Goal: Information Seeking & Learning: Learn about a topic

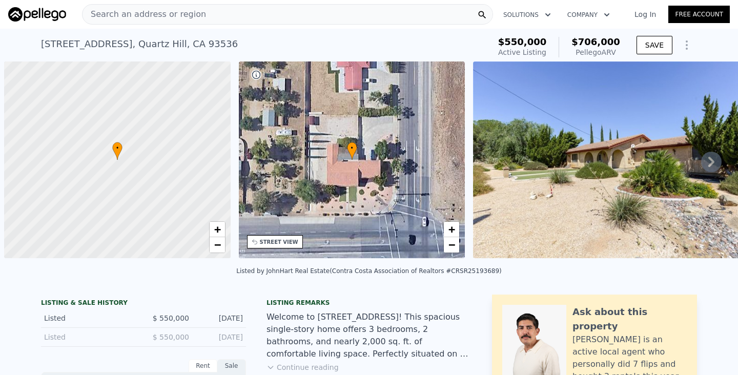
scroll to position [0, 4]
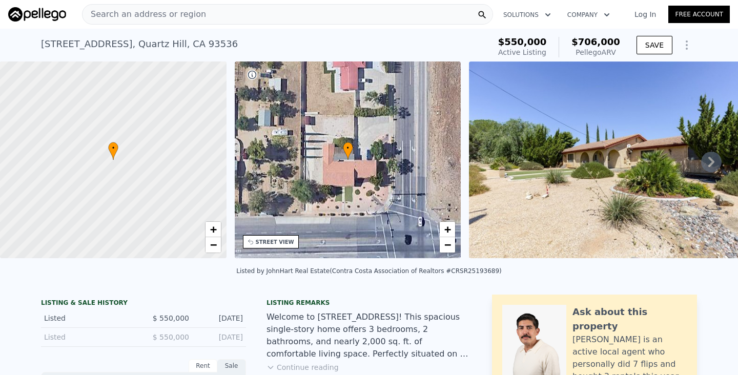
click at [307, 13] on div "Search an address or region" at bounding box center [287, 14] width 411 height 20
click at [556, 285] on div "Listed by JohnHart Real Estate (Contra Costa Association of Realtors #CRSR25193…" at bounding box center [369, 274] width 738 height 25
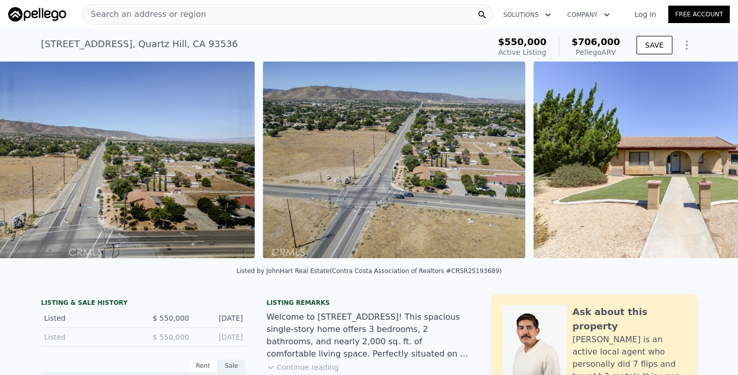
scroll to position [0, 2087]
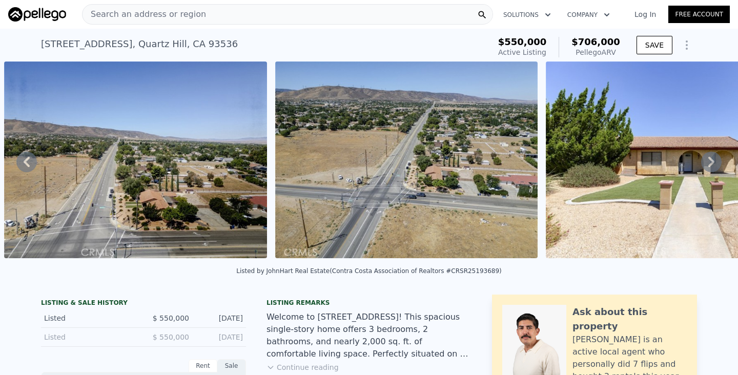
click at [355, 13] on div "Search an address or region" at bounding box center [287, 14] width 411 height 20
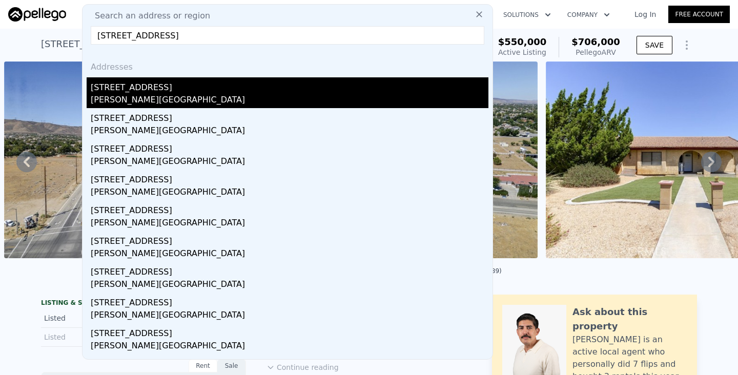
type input "[STREET_ADDRESS]"
click at [126, 92] on div "[STREET_ADDRESS]" at bounding box center [290, 85] width 398 height 16
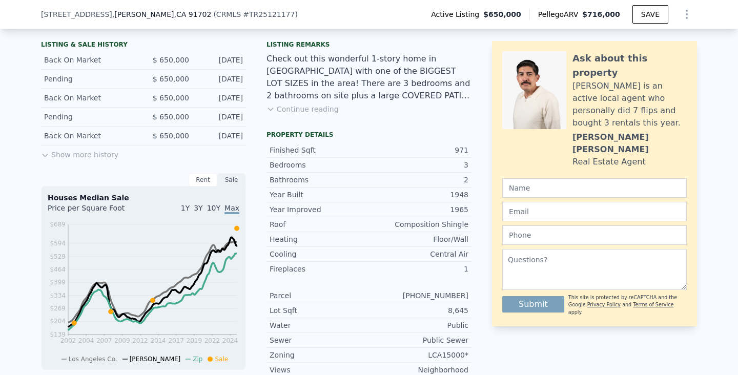
scroll to position [255, 0]
click at [306, 112] on button "Continue reading" at bounding box center [302, 109] width 72 height 10
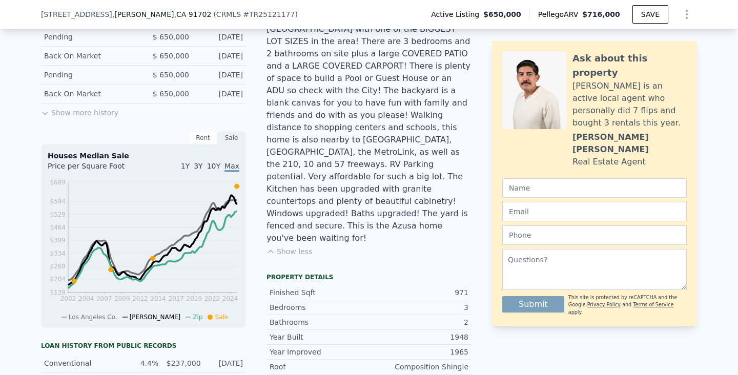
scroll to position [4, 0]
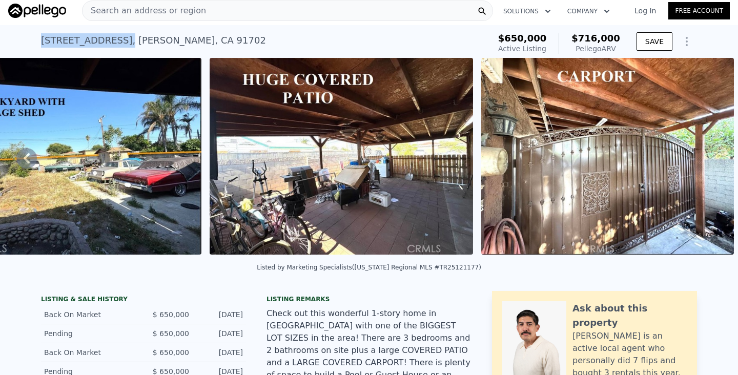
drag, startPoint x: 41, startPoint y: 42, endPoint x: 137, endPoint y: 45, distance: 96.4
click at [138, 45] on div "[STREET_ADDRESS][PERSON_NAME]" at bounding box center [153, 40] width 225 height 14
copy div "[STREET_ADDRESS]"
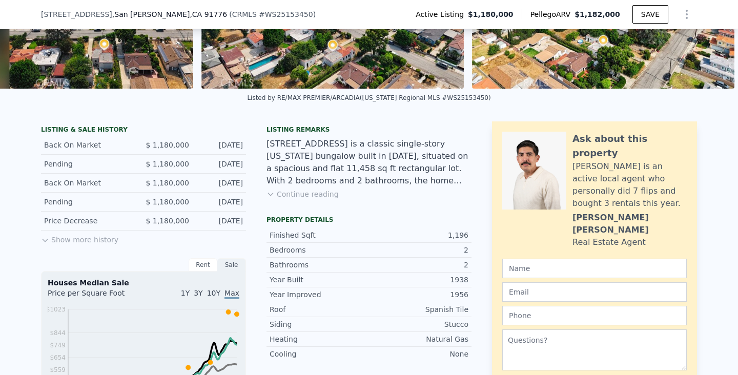
scroll to position [169, 0]
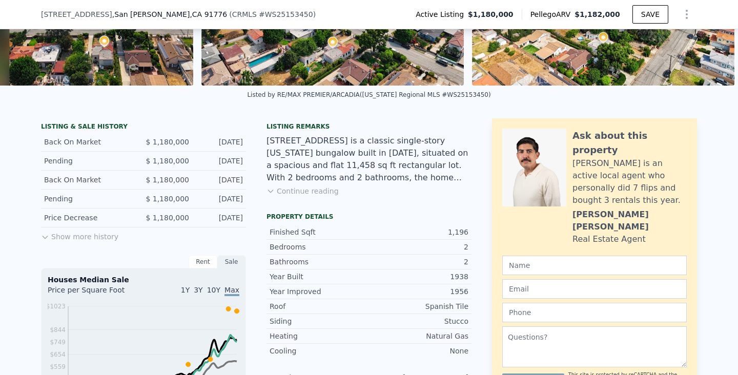
click at [318, 192] on button "Continue reading" at bounding box center [302, 191] width 72 height 10
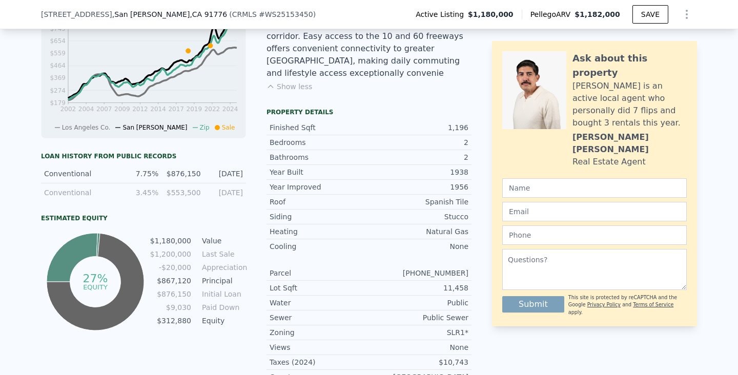
scroll to position [0, 0]
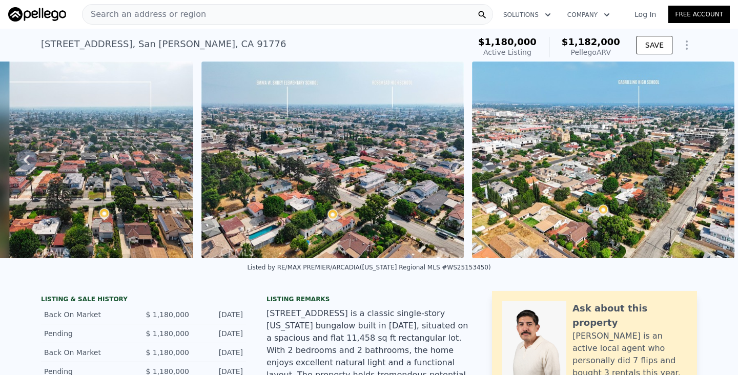
click at [223, 17] on div "Search an address or region" at bounding box center [287, 14] width 411 height 20
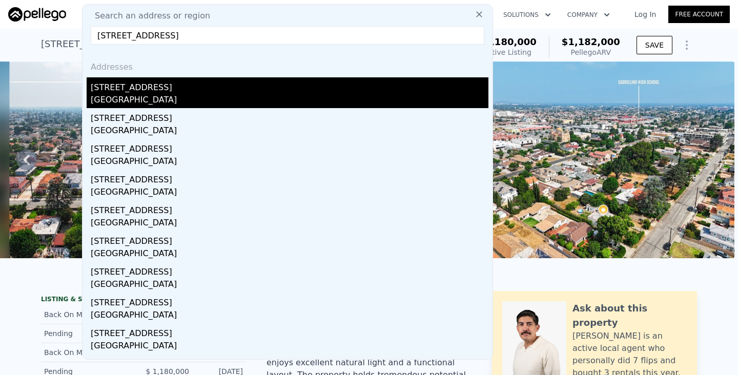
type input "4946 El Monte Ave, Temple City"
click at [182, 86] on div "4946 El Monte Ave" at bounding box center [290, 85] width 398 height 16
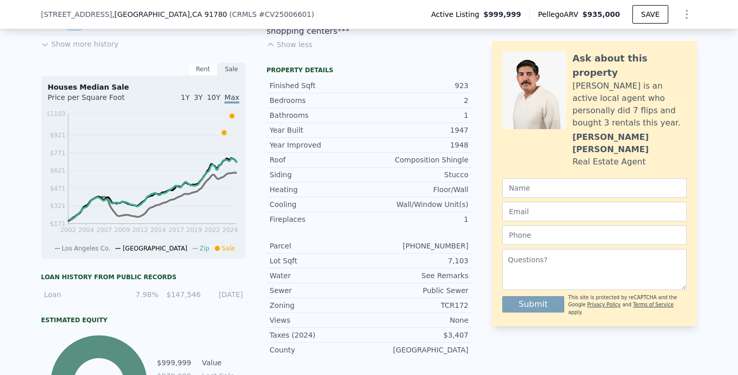
scroll to position [367, 0]
drag, startPoint x: 443, startPoint y: 295, endPoint x: 473, endPoint y: 295, distance: 30.2
click at [473, 295] on div "LISTING & SALE HISTORY Price Decrease $ 999,999 Jan 17, 2025 Listed $ 1,100,000…" at bounding box center [369, 180] width 656 height 512
copy div "TCR172"
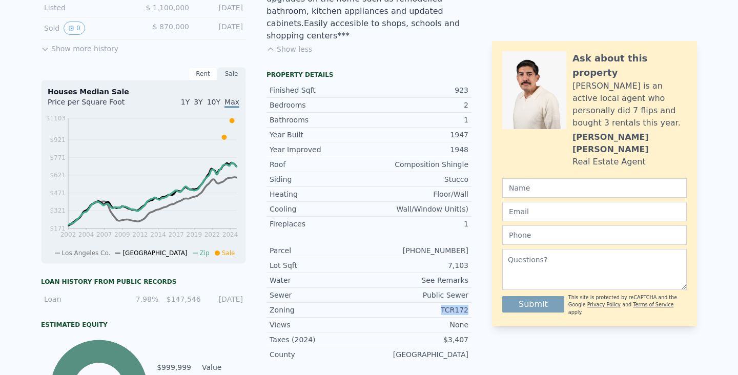
scroll to position [0, 0]
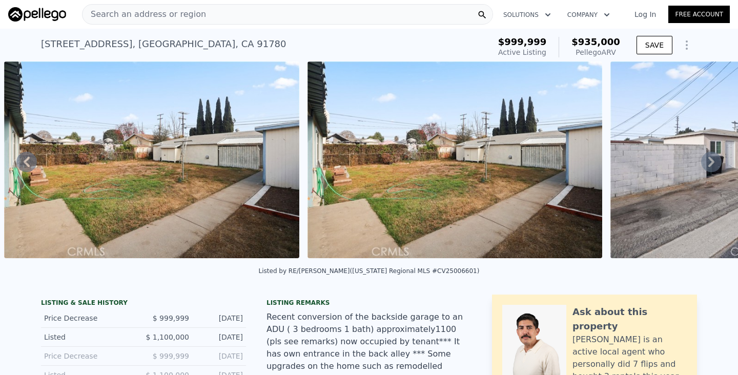
click at [244, 18] on div "Search an address or region" at bounding box center [287, 14] width 411 height 20
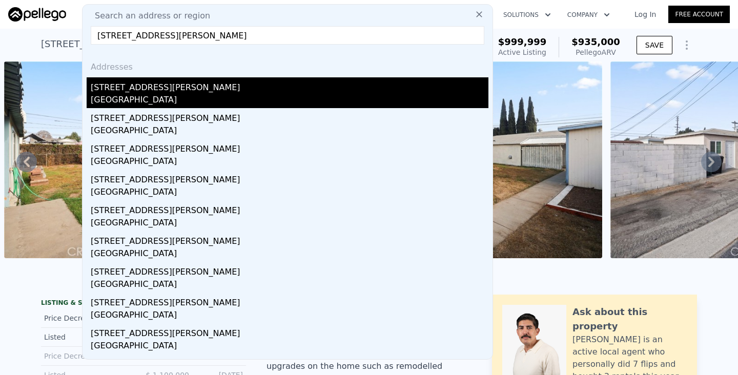
type input "11402 Basye St, El Monte"
click at [173, 93] on div "11402 Basye St" at bounding box center [290, 85] width 398 height 16
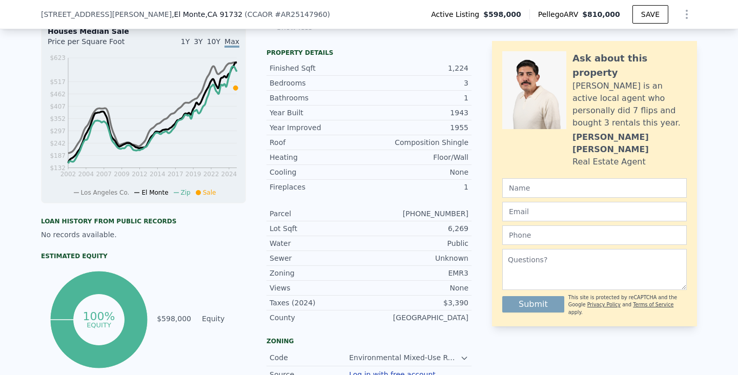
scroll to position [349, 0]
